Goal: Transaction & Acquisition: Purchase product/service

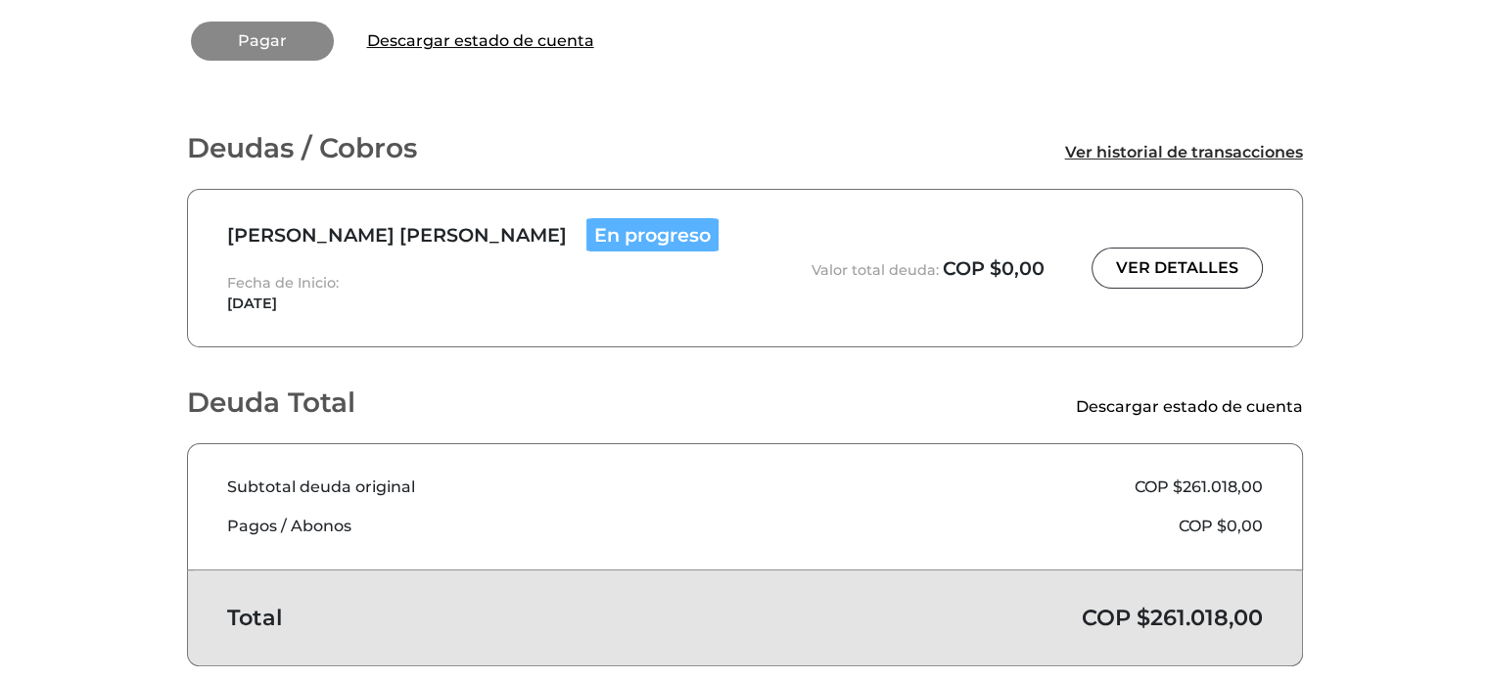
scroll to position [455, 0]
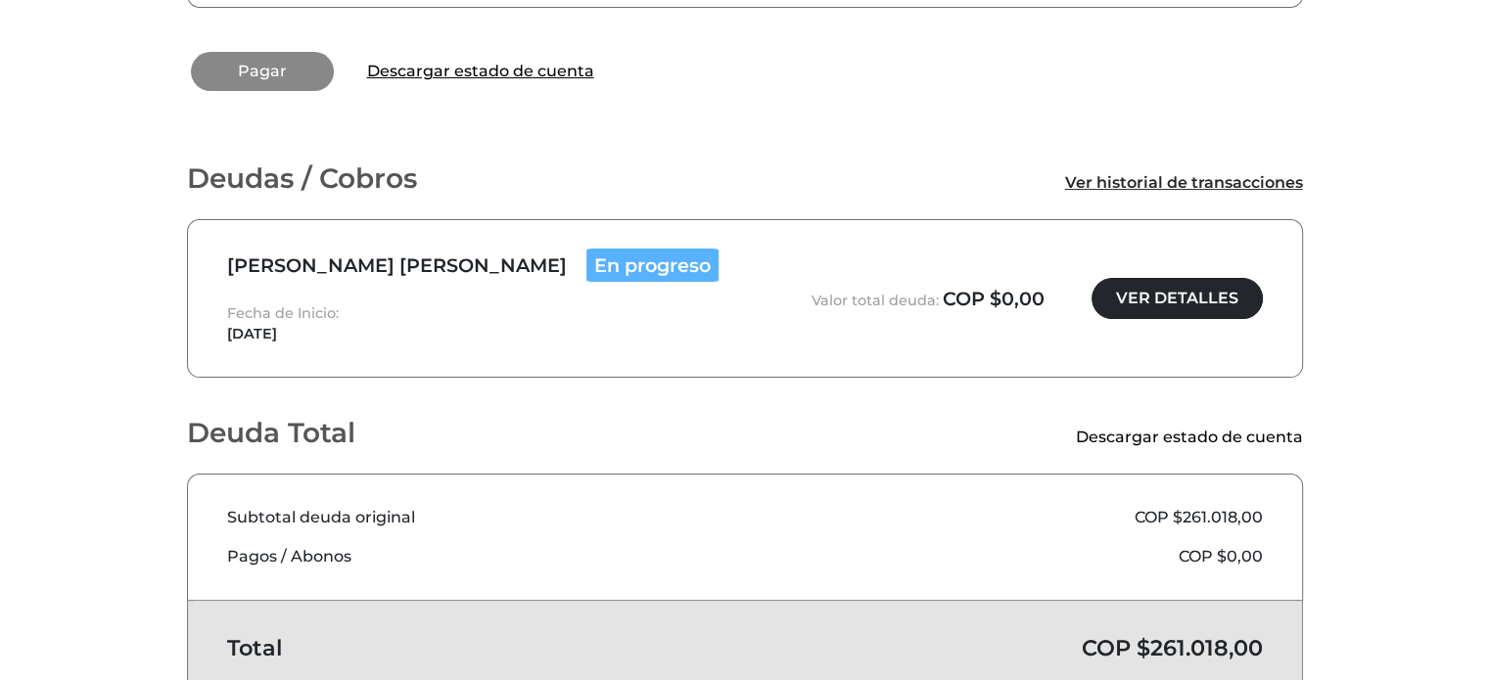
click at [1165, 281] on link "VER DETALLES" at bounding box center [1176, 298] width 171 height 41
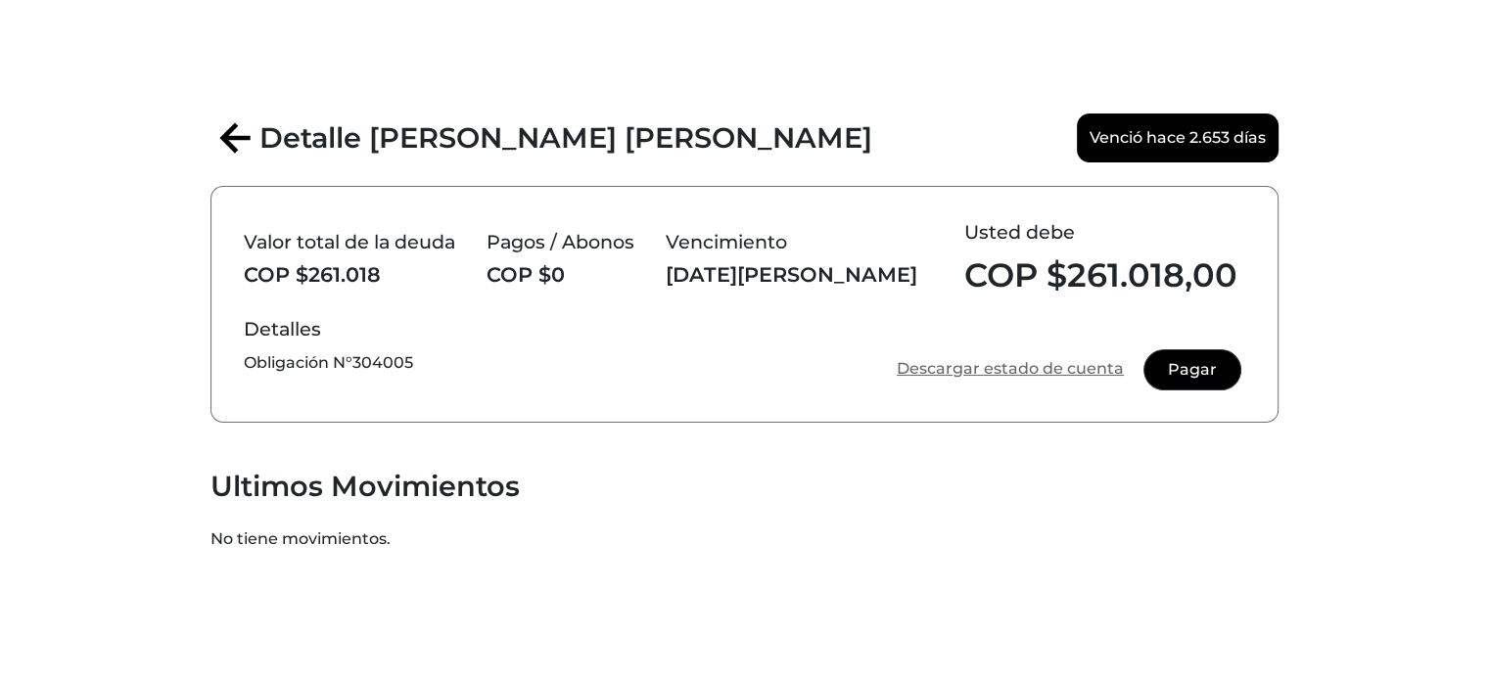
click at [1037, 367] on link "Descargar estado de cuenta" at bounding box center [1010, 368] width 227 height 23
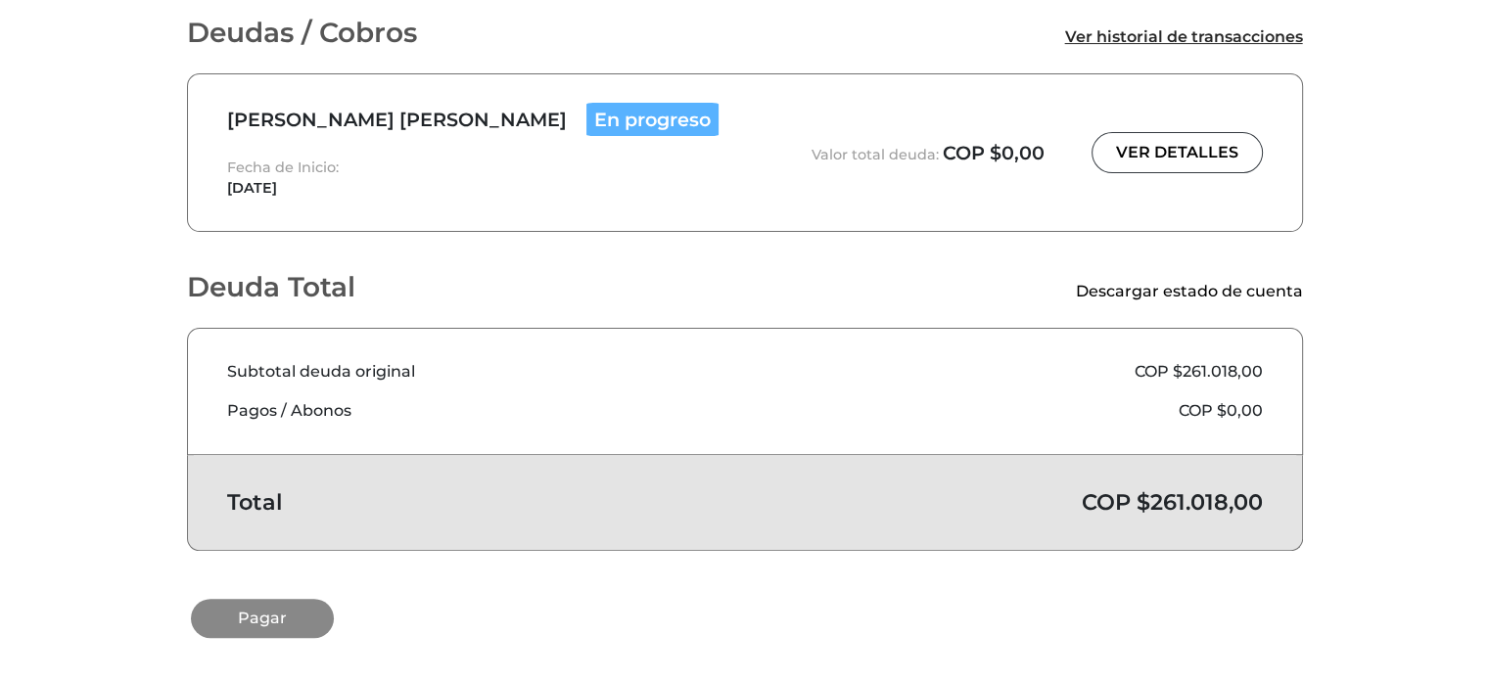
scroll to position [603, 0]
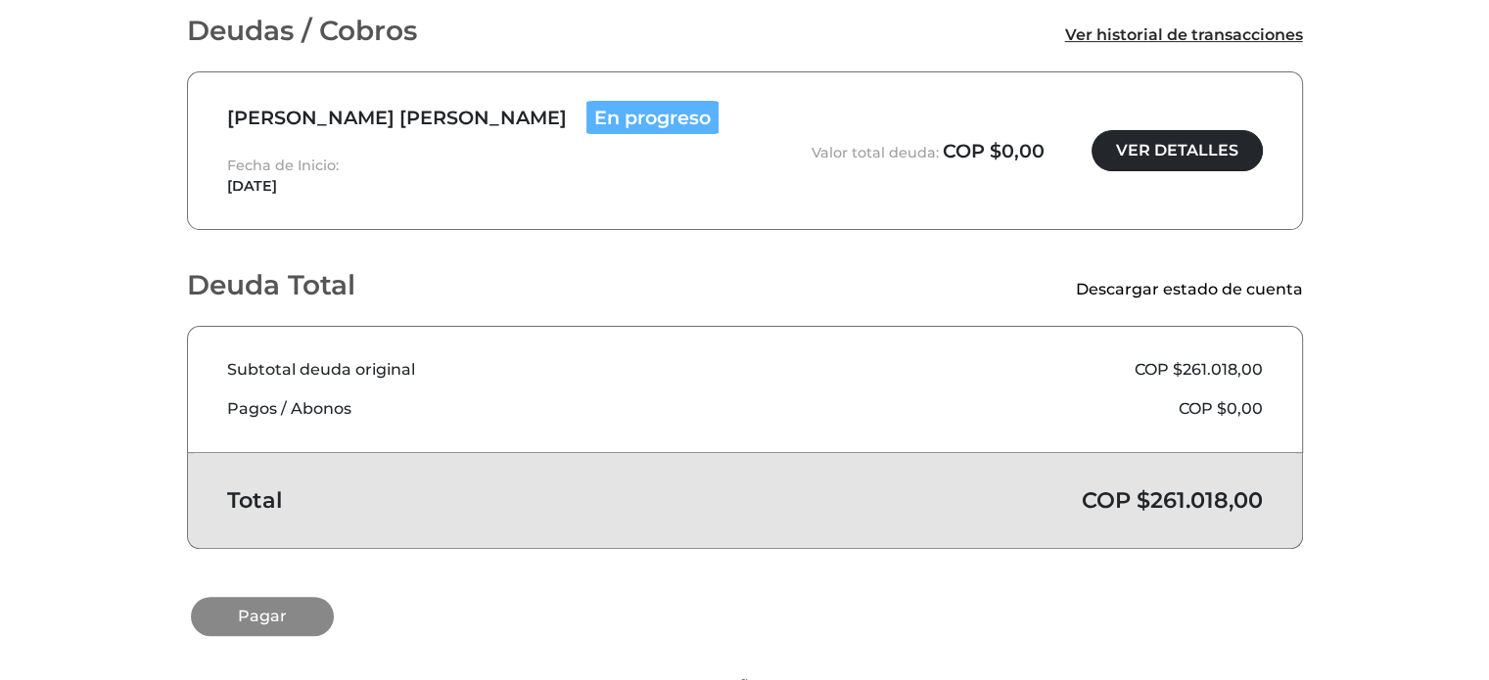
click at [1218, 130] on link "VER DETALLES" at bounding box center [1176, 150] width 171 height 41
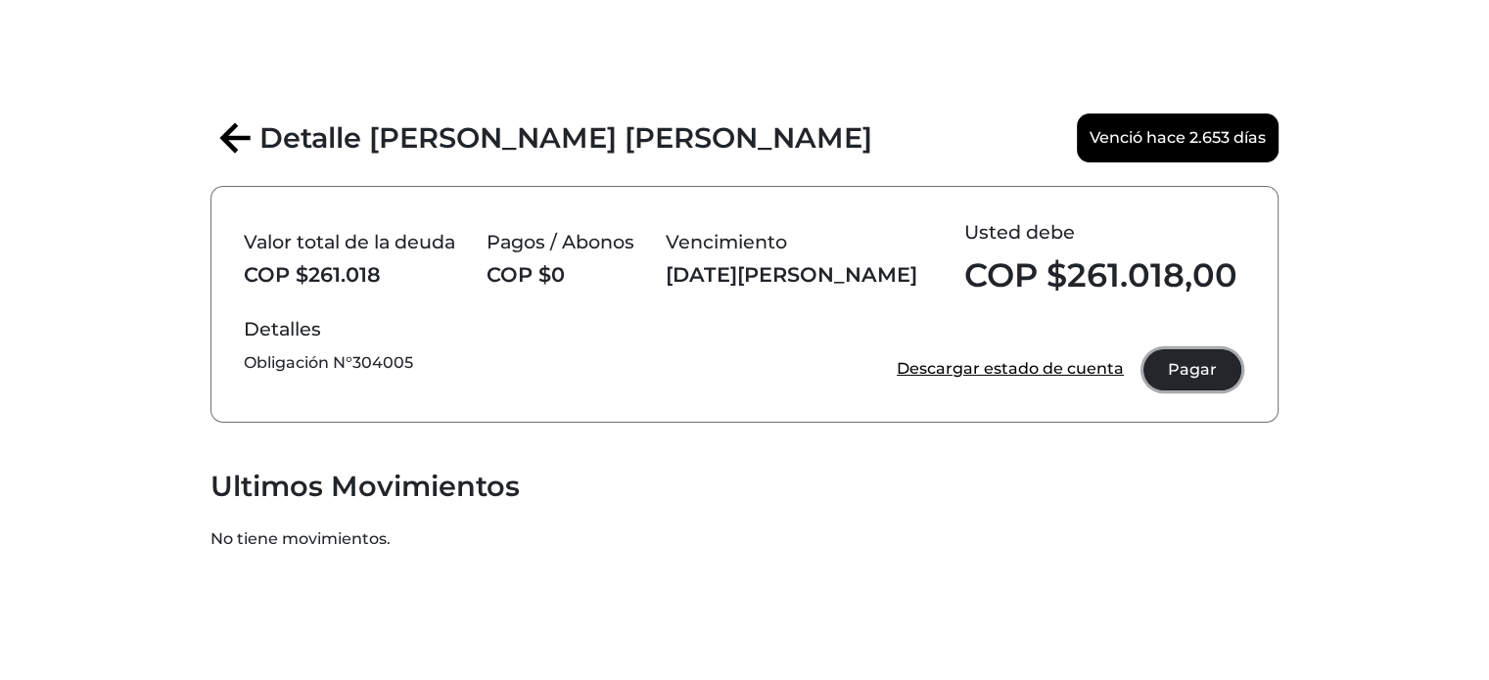
click at [1184, 367] on link "Pagar" at bounding box center [1192, 369] width 98 height 41
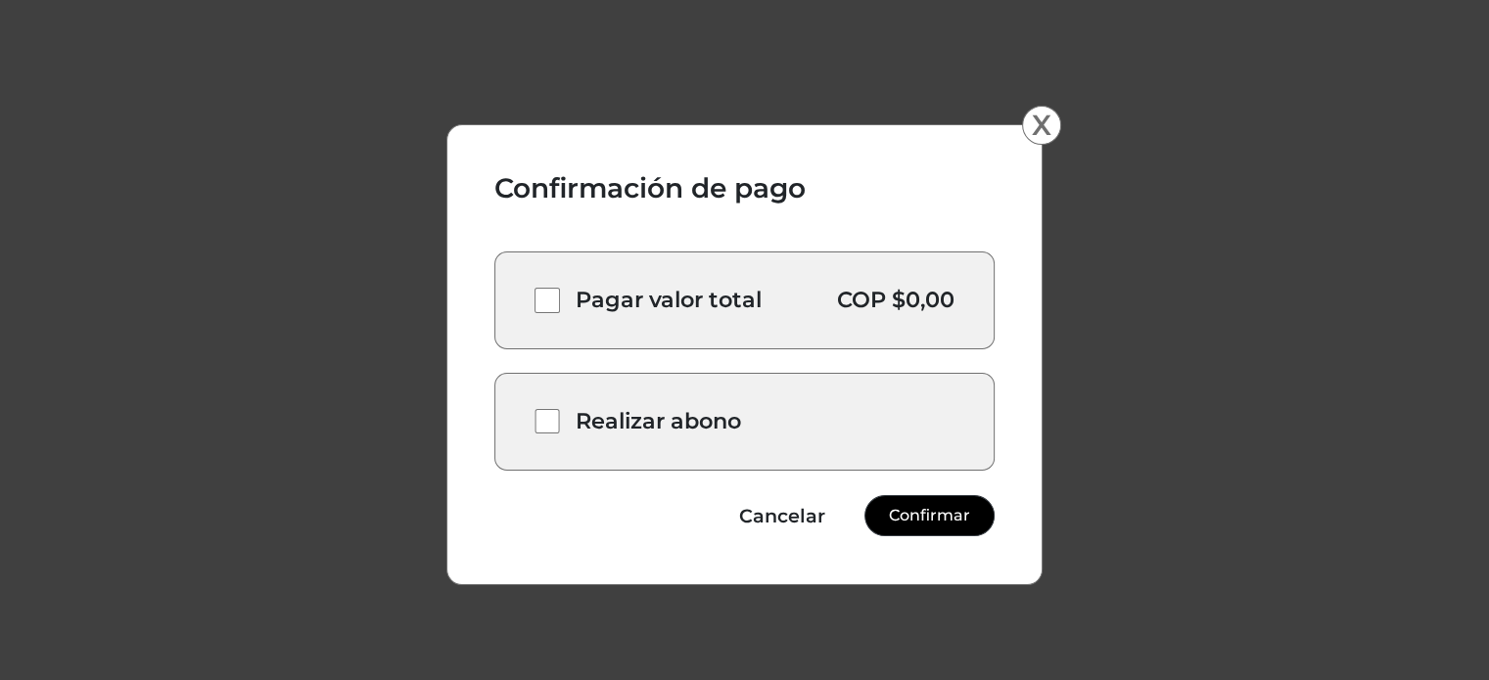
click at [548, 300] on input "checkbox" at bounding box center [546, 300] width 25 height 25
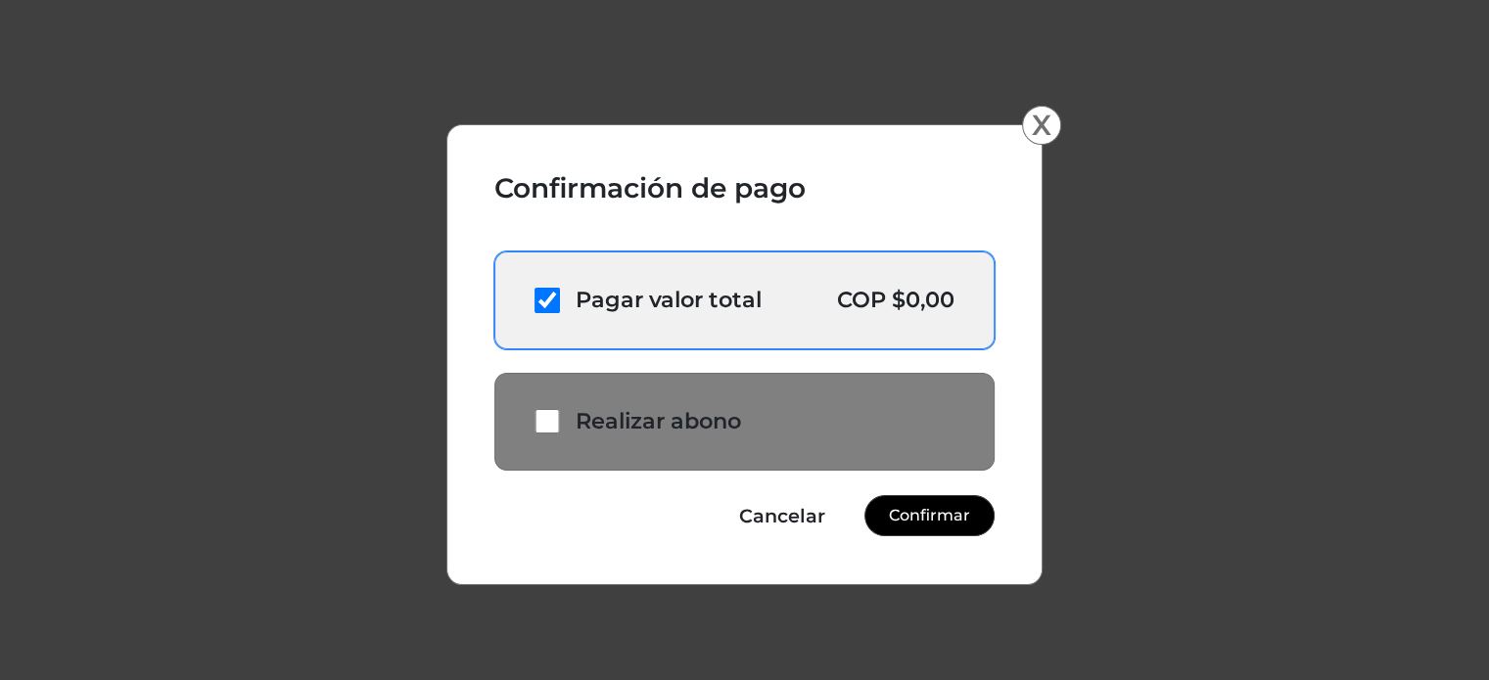
click at [548, 300] on input "checkbox" at bounding box center [546, 300] width 25 height 25
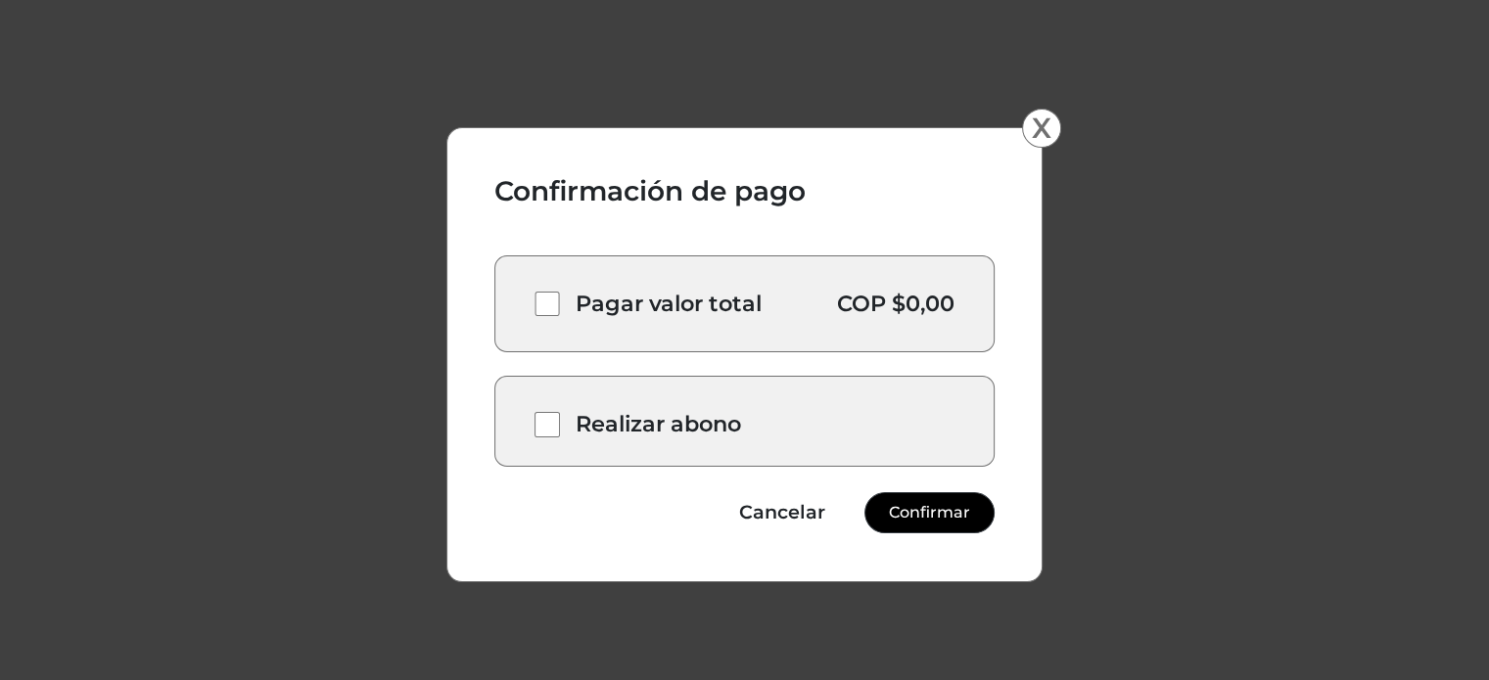
click at [548, 300] on input "checkbox" at bounding box center [546, 304] width 25 height 25
checkbox input "true"
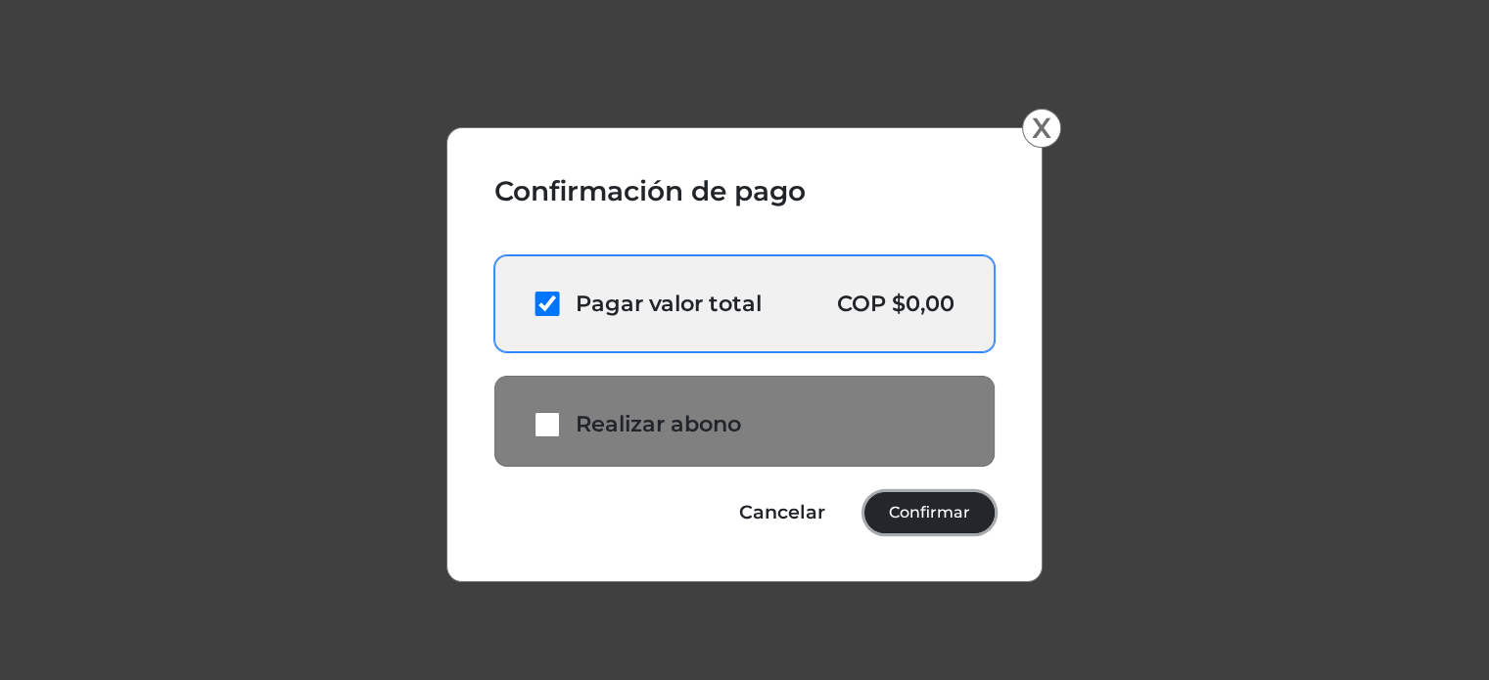
click at [896, 509] on link "Confirmar" at bounding box center [929, 512] width 130 height 41
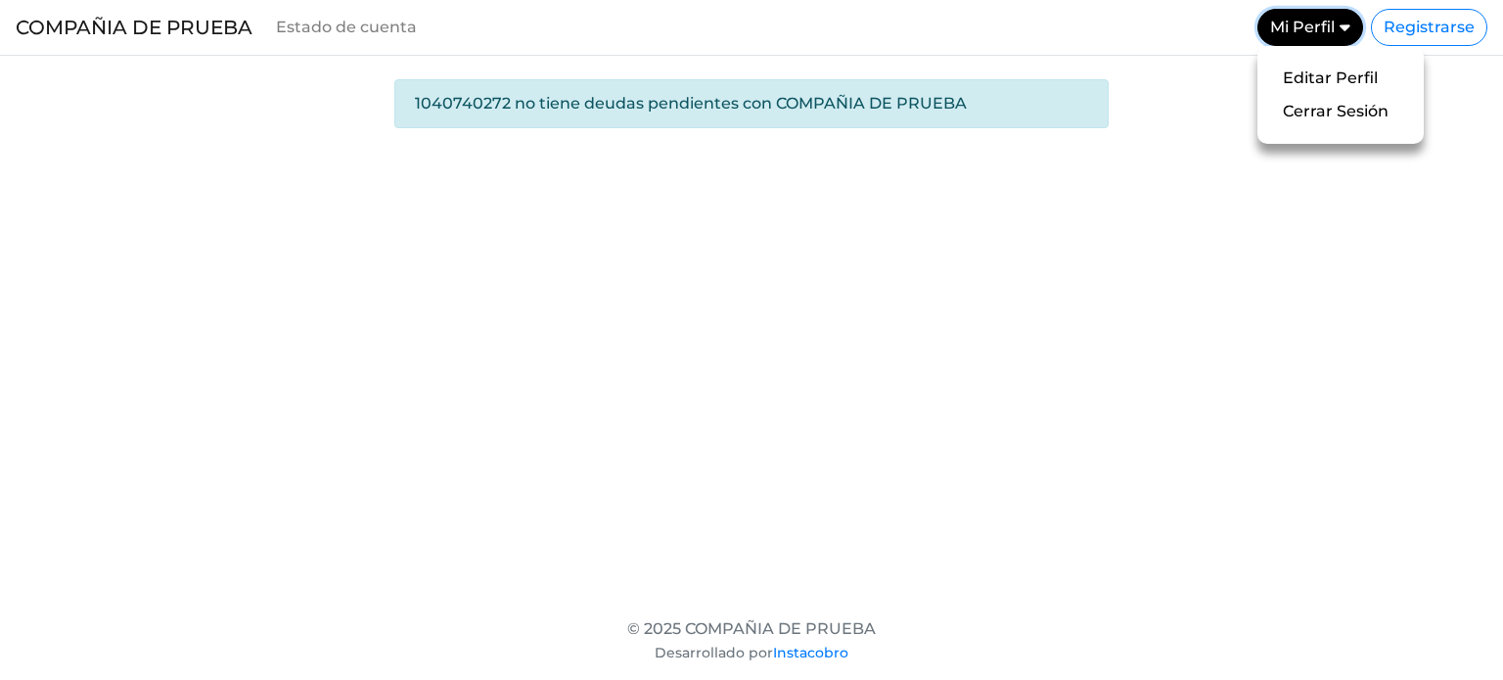
click at [1323, 33] on link "Mi Perfil" at bounding box center [1311, 27] width 106 height 37
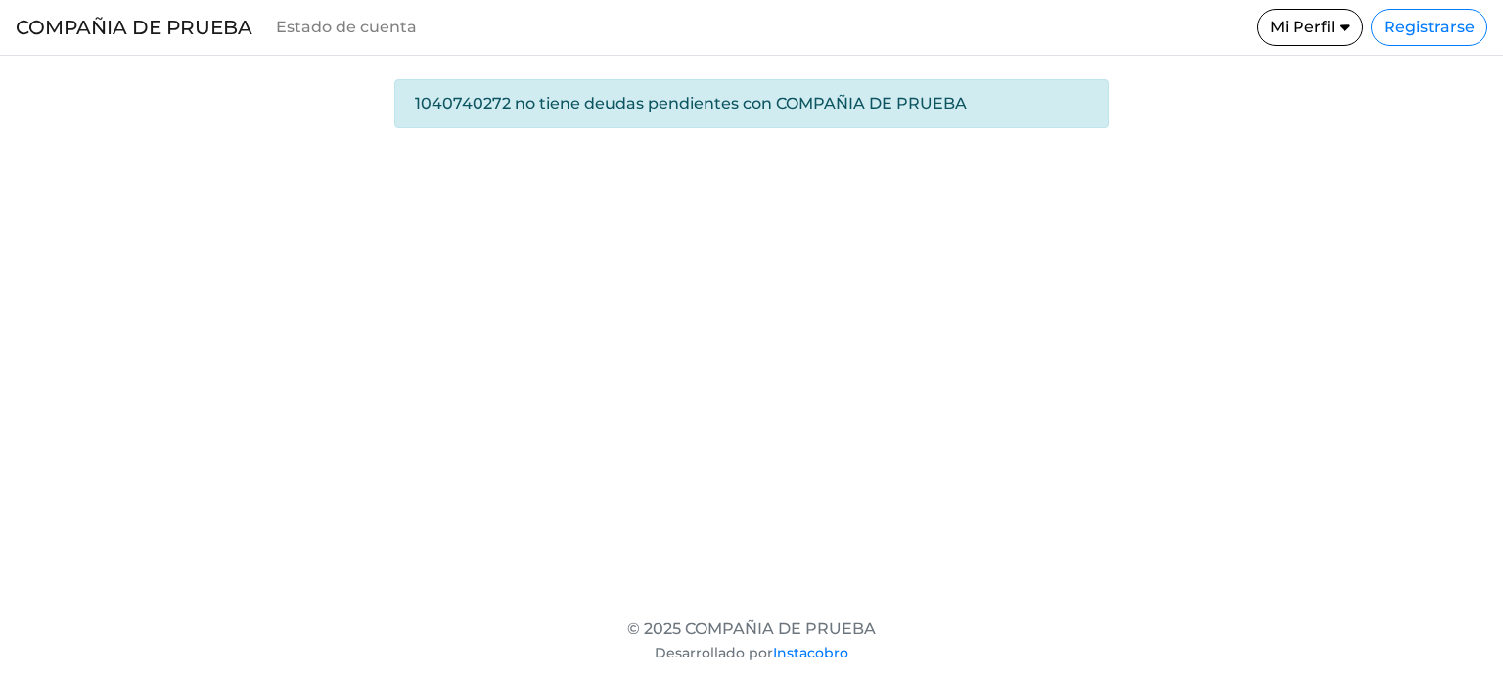
click at [1250, 272] on body "COMPAÑIA DE PRUEBA Estado de cuenta Mi Perfil Editar Perfil Cerrar Sesión Regis…" at bounding box center [751, 340] width 1503 height 680
